Goal: Task Accomplishment & Management: Use online tool/utility

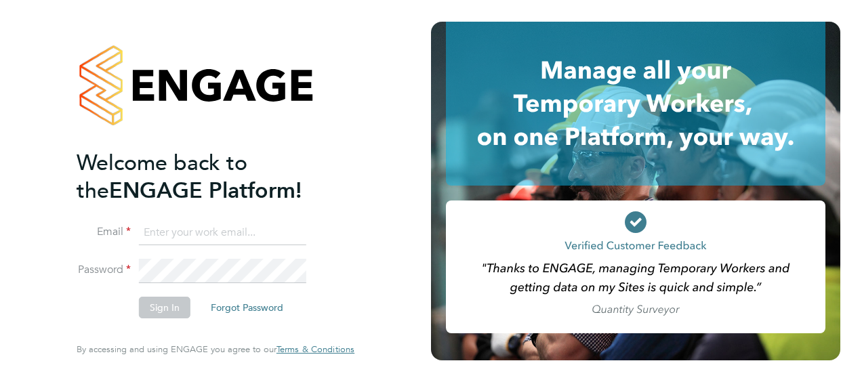
type input "john.bancroft@vistry.co.uk"
click at [184, 312] on button "Sign In" at bounding box center [164, 308] width 51 height 22
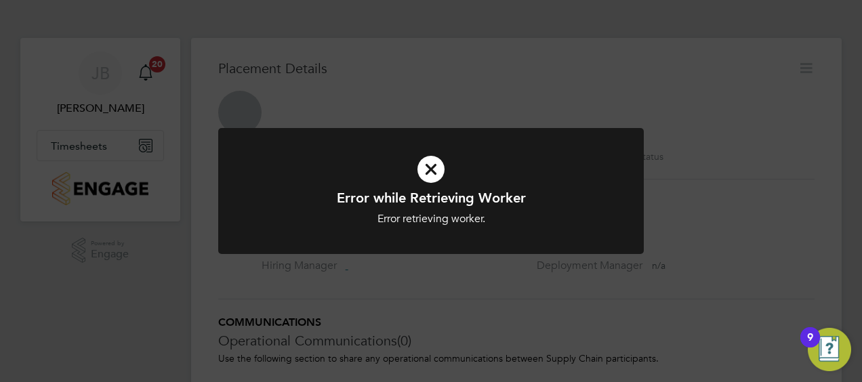
click at [435, 169] on icon at bounding box center [431, 169] width 352 height 53
